Goal: Entertainment & Leisure: Consume media (video, audio)

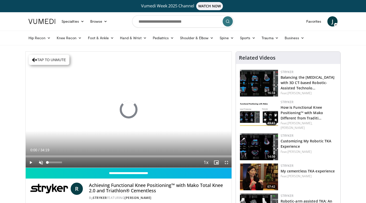
click at [40, 163] on span "Video Player" at bounding box center [41, 162] width 10 height 10
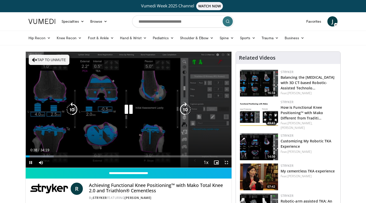
click at [33, 59] on icon "Video Player" at bounding box center [34, 59] width 5 height 5
click at [129, 110] on icon "Video Player" at bounding box center [129, 109] width 14 height 14
click at [113, 98] on div "10 seconds Tap to unmute" at bounding box center [129, 110] width 206 height 116
click at [126, 145] on div "10 seconds Tap to unmute" at bounding box center [129, 110] width 206 height 116
click at [130, 109] on icon "Video Player" at bounding box center [129, 109] width 14 height 14
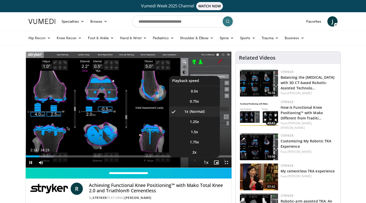
click at [206, 163] on span "Video Player" at bounding box center [206, 162] width 7 height 10
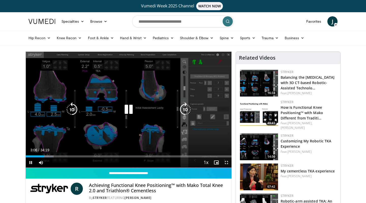
click at [139, 132] on div "10 seconds Tap to unmute" at bounding box center [129, 110] width 206 height 116
click at [131, 129] on div "10 seconds Tap to unmute" at bounding box center [129, 110] width 206 height 116
click at [116, 129] on div "20 seconds Tap to unmute" at bounding box center [129, 110] width 206 height 116
drag, startPoint x: 96, startPoint y: 107, endPoint x: 126, endPoint y: 113, distance: 30.9
click at [126, 113] on div "20 seconds Tap to unmute" at bounding box center [129, 110] width 206 height 116
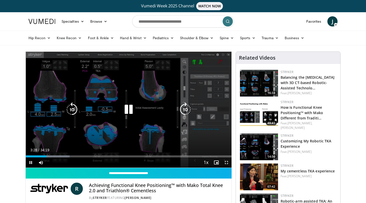
click at [131, 110] on icon "Video Player" at bounding box center [129, 109] width 14 height 14
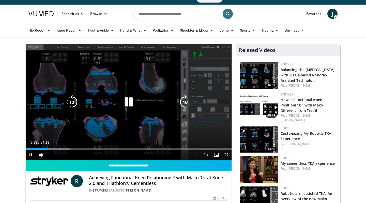
scroll to position [8, 0]
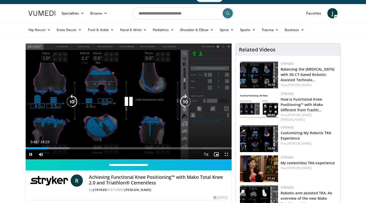
click at [127, 103] on icon "Video Player" at bounding box center [129, 101] width 14 height 14
click at [128, 102] on icon "Video Player" at bounding box center [129, 101] width 14 height 14
click at [129, 102] on icon "Video Player" at bounding box center [129, 101] width 14 height 14
click at [214, 79] on div "20 seconds Tap to unmute" at bounding box center [129, 101] width 206 height 116
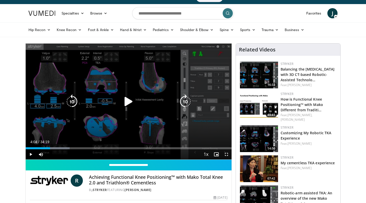
click at [214, 79] on div "20 seconds Tap to unmute" at bounding box center [129, 101] width 206 height 116
click at [207, 138] on div "20 seconds Tap to unmute" at bounding box center [129, 101] width 206 height 116
click at [130, 103] on icon "Video Player" at bounding box center [129, 101] width 14 height 14
click at [165, 72] on div "20 seconds Tap to unmute" at bounding box center [129, 101] width 206 height 116
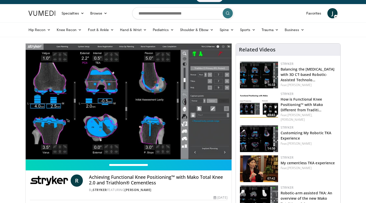
click at [200, 191] on div "By [PERSON_NAME] FEATURING [PERSON_NAME]" at bounding box center [158, 189] width 138 height 5
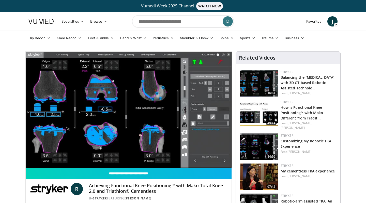
scroll to position [0, 0]
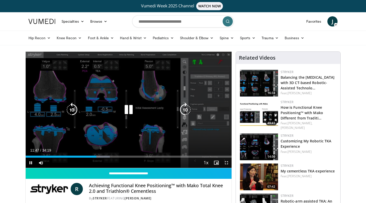
click at [130, 110] on icon "Video Player" at bounding box center [129, 109] width 14 height 14
click at [137, 117] on div "10 seconds Tap to unmute" at bounding box center [129, 110] width 206 height 116
click at [134, 112] on icon "Video Player" at bounding box center [129, 109] width 14 height 14
click at [154, 110] on div "Video Player" at bounding box center [129, 109] width 124 height 10
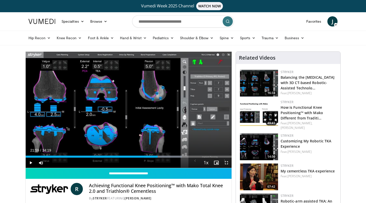
click at [157, 102] on div "40 seconds Tap to unmute" at bounding box center [129, 110] width 206 height 116
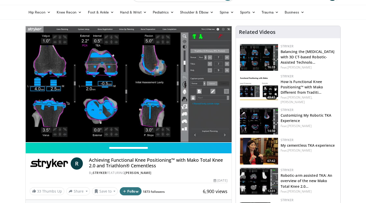
scroll to position [27, 0]
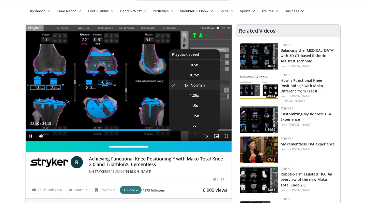
click at [205, 135] on span "Video Player" at bounding box center [206, 136] width 7 height 10
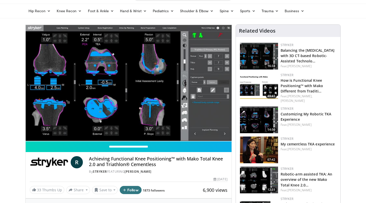
click at [205, 141] on span "Video Player" at bounding box center [206, 146] width 7 height 10
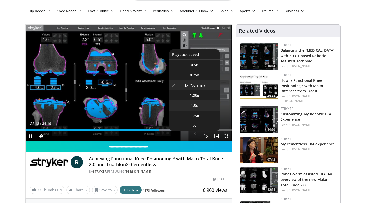
click at [199, 105] on li "1.5x" at bounding box center [194, 105] width 51 height 10
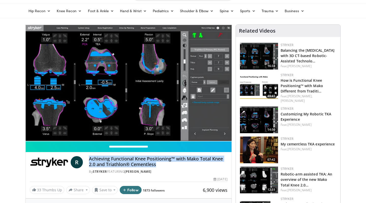
drag, startPoint x: 89, startPoint y: 159, endPoint x: 192, endPoint y: 163, distance: 103.3
click at [192, 163] on div "R Achieving Functional Knee Positioning™ with Mako Total Knee 2.0 and Triathlon…" at bounding box center [129, 165] width 198 height 18
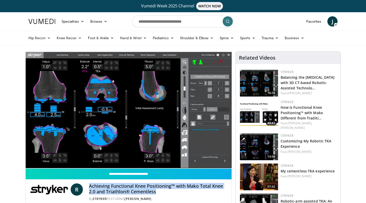
scroll to position [0, 0]
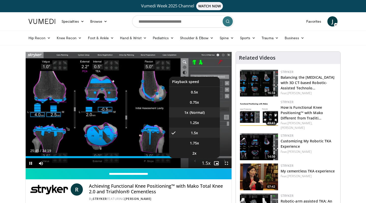
click at [200, 110] on li "1x" at bounding box center [194, 112] width 51 height 10
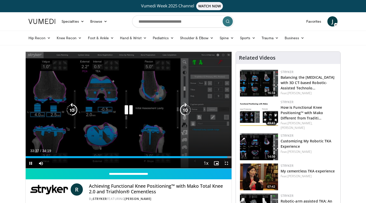
click at [134, 116] on icon "Video Player" at bounding box center [129, 110] width 14 height 14
